Goal: Use online tool/utility: Utilize a website feature to perform a specific function

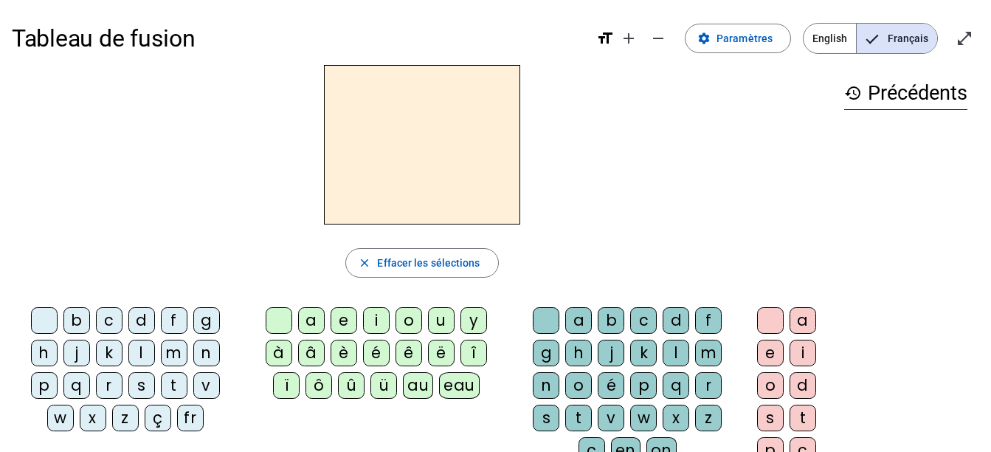
drag, startPoint x: 175, startPoint y: 355, endPoint x: 231, endPoint y: 345, distance: 56.9
click at [175, 355] on div "m" at bounding box center [174, 353] width 27 height 27
drag, startPoint x: 312, startPoint y: 319, endPoint x: 300, endPoint y: 314, distance: 13.3
click at [312, 319] on div "a" at bounding box center [311, 320] width 27 height 27
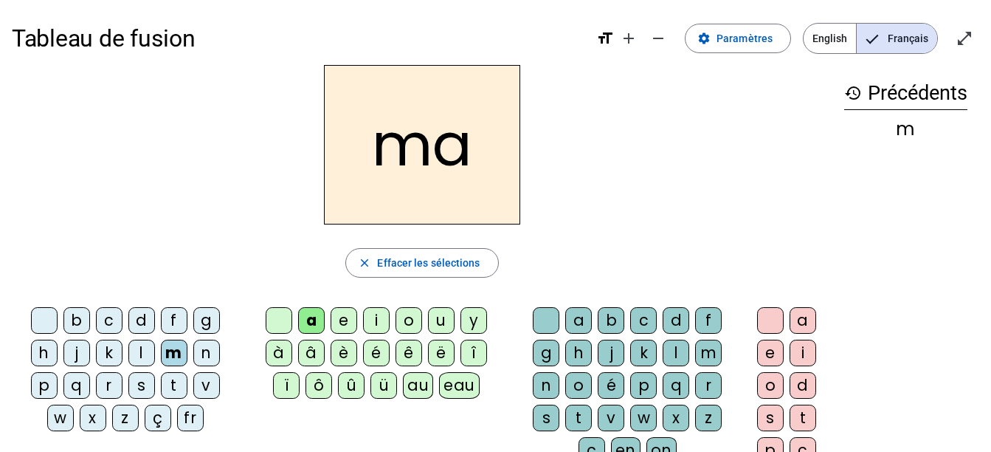
drag, startPoint x: 142, startPoint y: 359, endPoint x: 162, endPoint y: 332, distance: 34.2
click at [142, 359] on div "l" at bounding box center [141, 353] width 27 height 27
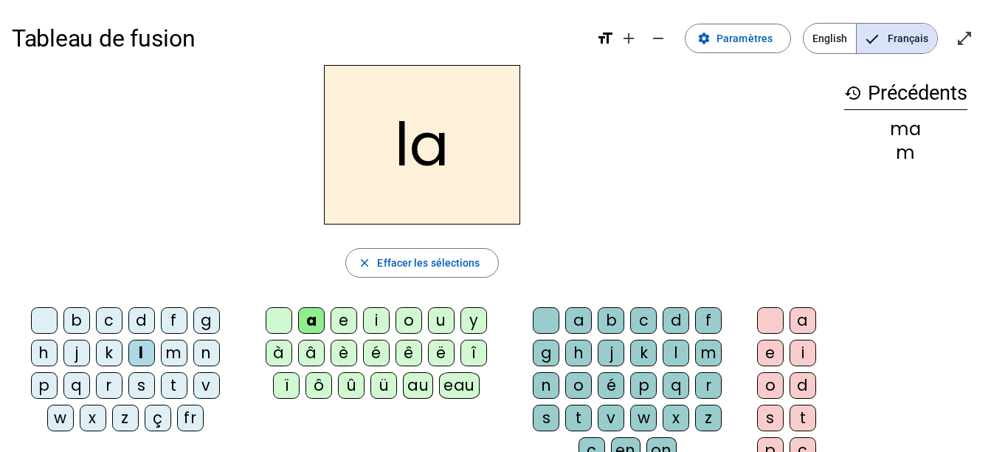
drag, startPoint x: 334, startPoint y: 317, endPoint x: 342, endPoint y: 297, distance: 21.3
click at [334, 316] on div "e" at bounding box center [344, 320] width 27 height 27
drag, startPoint x: 140, startPoint y: 321, endPoint x: 154, endPoint y: 273, distance: 49.8
click at [140, 321] on div "d" at bounding box center [141, 320] width 27 height 27
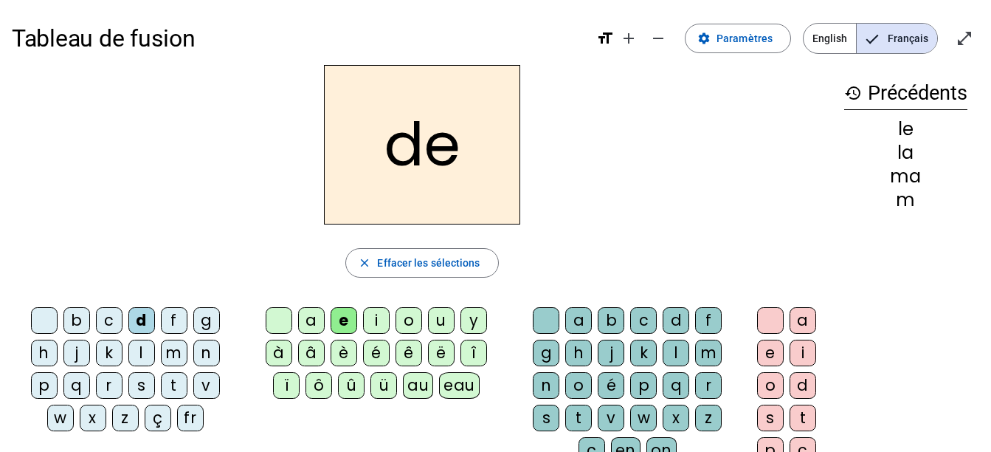
click at [435, 322] on div "u" at bounding box center [441, 320] width 27 height 27
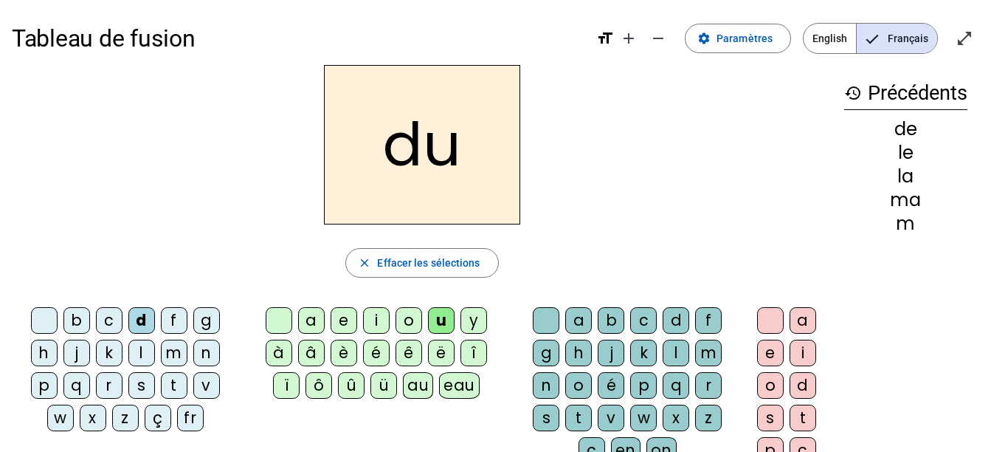
drag, startPoint x: 170, startPoint y: 388, endPoint x: 175, endPoint y: 356, distance: 32.2
click at [170, 387] on div "t" at bounding box center [174, 385] width 27 height 27
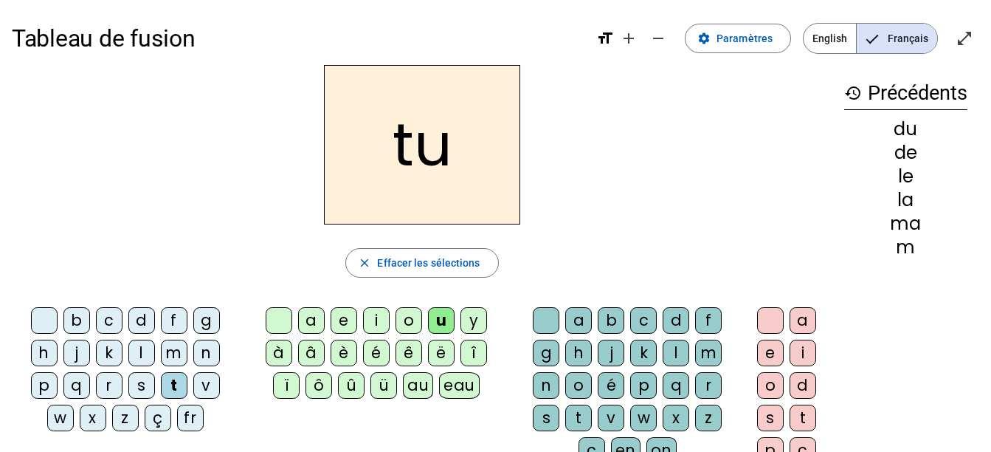
drag, startPoint x: 308, startPoint y: 317, endPoint x: 300, endPoint y: 295, distance: 23.3
click at [308, 317] on div "a" at bounding box center [311, 320] width 27 height 27
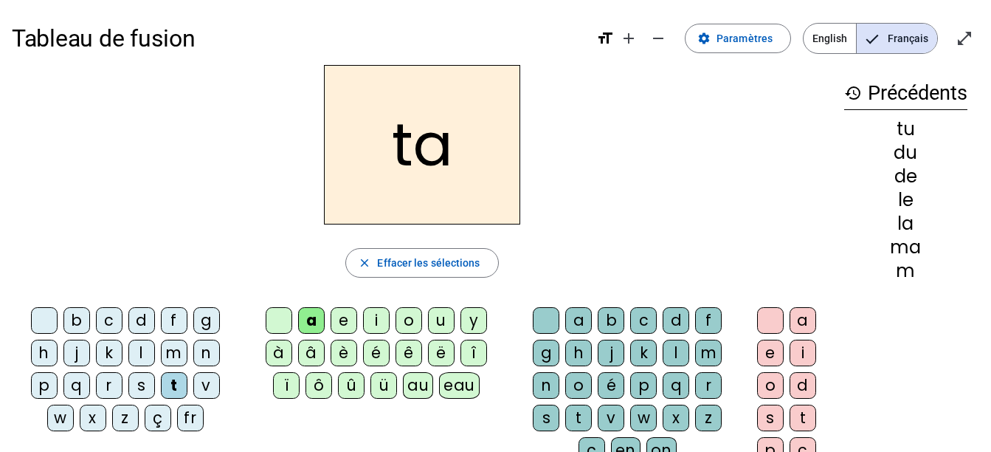
click at [342, 328] on div "e" at bounding box center [344, 320] width 27 height 27
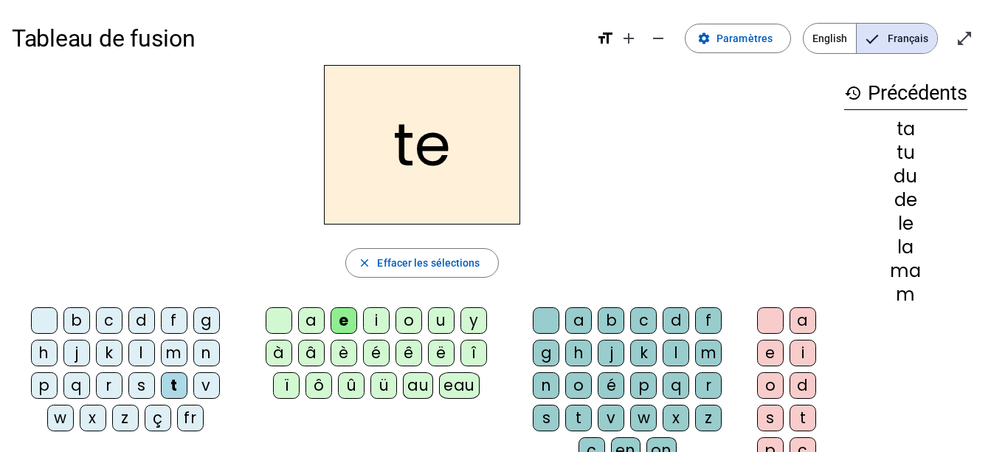
drag, startPoint x: 170, startPoint y: 357, endPoint x: 180, endPoint y: 252, distance: 106.0
click at [171, 357] on div "m" at bounding box center [174, 353] width 27 height 27
